Goal: Navigation & Orientation: Find specific page/section

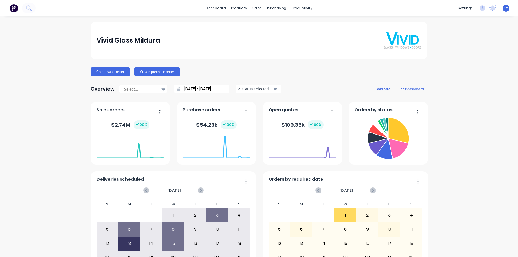
click at [497, 104] on div "Vivid Glass Mildura Create sales order Create purchase order Overview Select...…" at bounding box center [259, 162] width 518 height 281
click at [486, 107] on div "Vivid Glass Mildura Create sales order Create purchase order Overview Select...…" at bounding box center [259, 162] width 518 height 281
click at [314, 45] on link "Delivery Scheduling" at bounding box center [320, 47] width 71 height 11
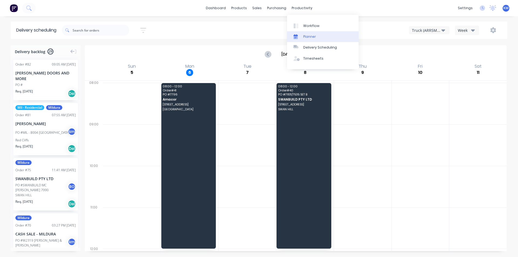
click at [312, 38] on div "Planner" at bounding box center [309, 36] width 13 height 5
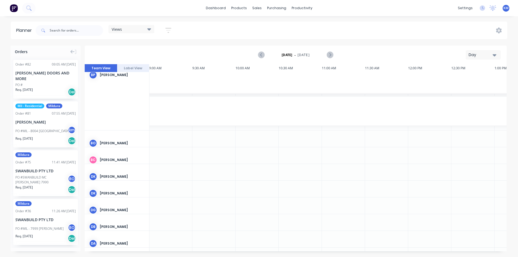
drag, startPoint x: 81, startPoint y: 79, endPoint x: 81, endPoint y: 89, distance: 9.7
click at [81, 89] on div "Orders Order # 82 09:05 AM [DATE] [PERSON_NAME] DOORS AND MORE PO # Req. [DATE]…" at bounding box center [259, 151] width 518 height 211
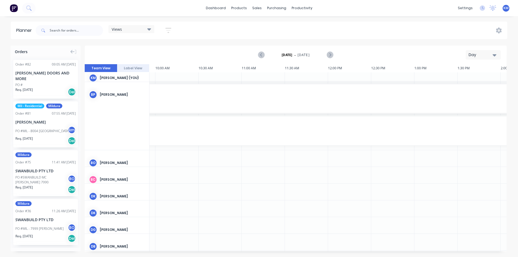
drag, startPoint x: 504, startPoint y: 88, endPoint x: 508, endPoint y: 170, distance: 81.5
